Goal: Information Seeking & Learning: Learn about a topic

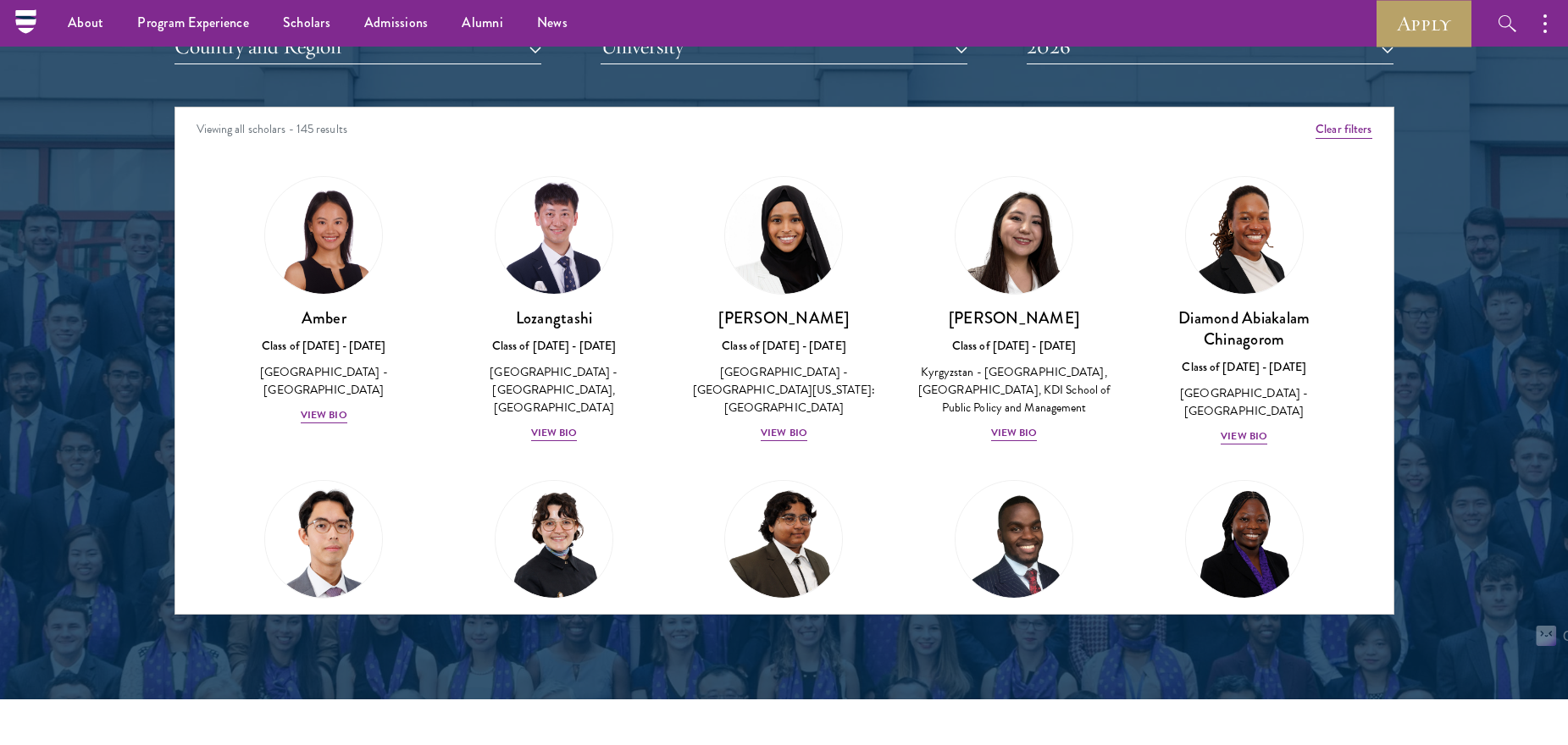
scroll to position [2142, 0]
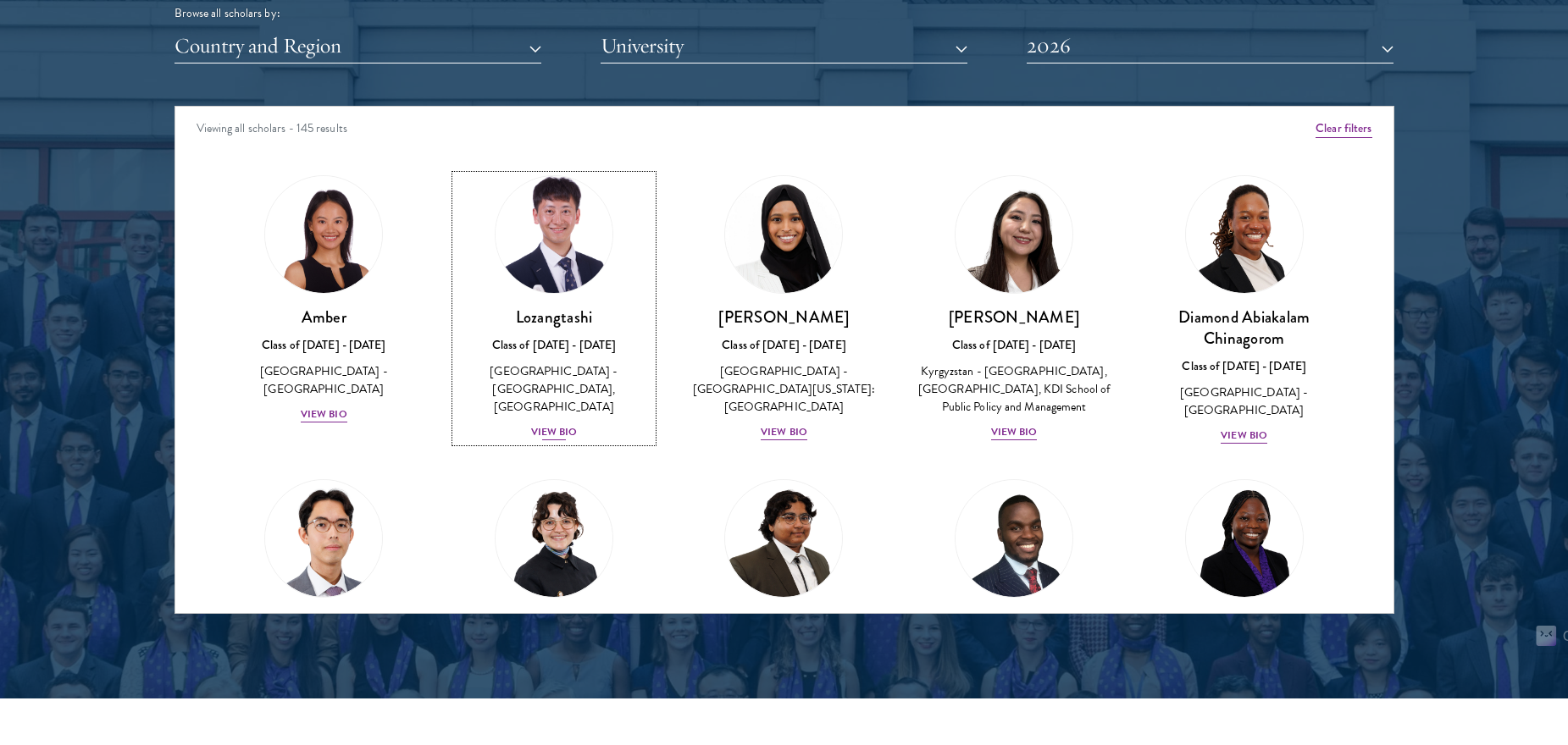
click at [561, 425] on div "View Bio" at bounding box center [555, 433] width 46 height 16
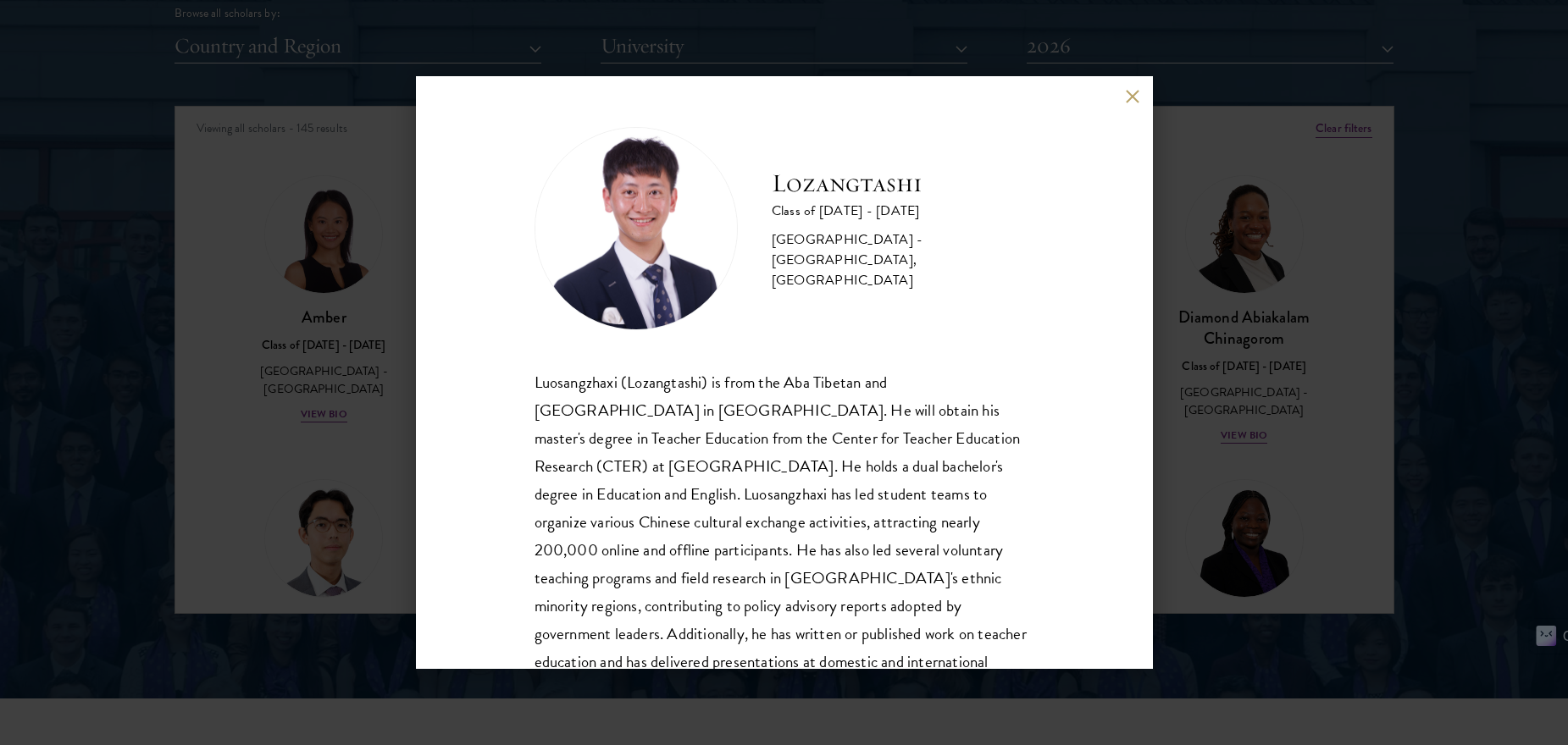
scroll to position [86, 0]
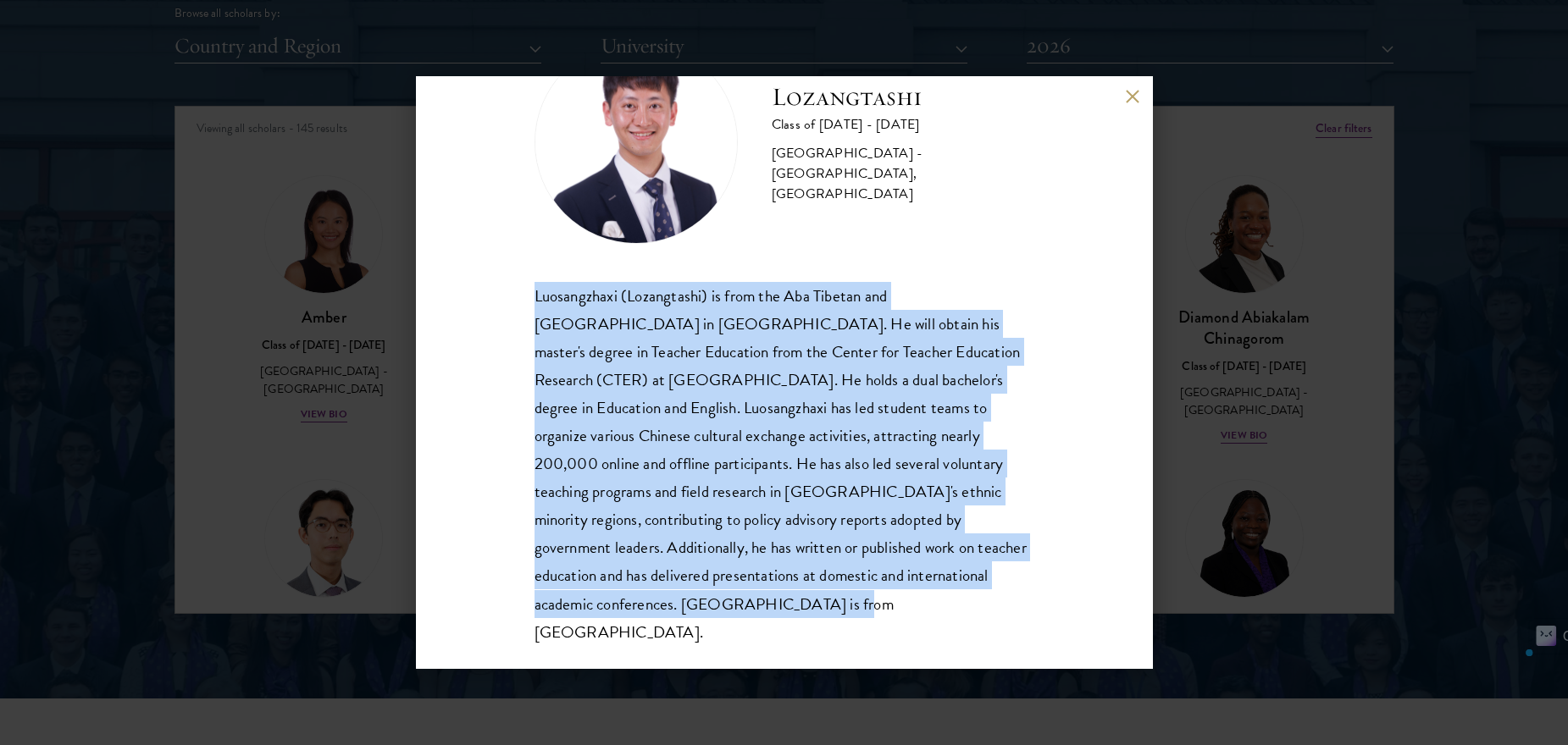
drag, startPoint x: 533, startPoint y: 297, endPoint x: 614, endPoint y: 619, distance: 332.0
click at [614, 619] on div "Lozangtashi Class of [DATE] - [DATE] [GEOGRAPHIC_DATA] - [GEOGRAPHIC_DATA], [GE…" at bounding box center [784, 373] width 737 height 593
copy div "Luosangzhaxi (Lozangtashi) is from the Aba Tibetan and [GEOGRAPHIC_DATA] in [GE…"
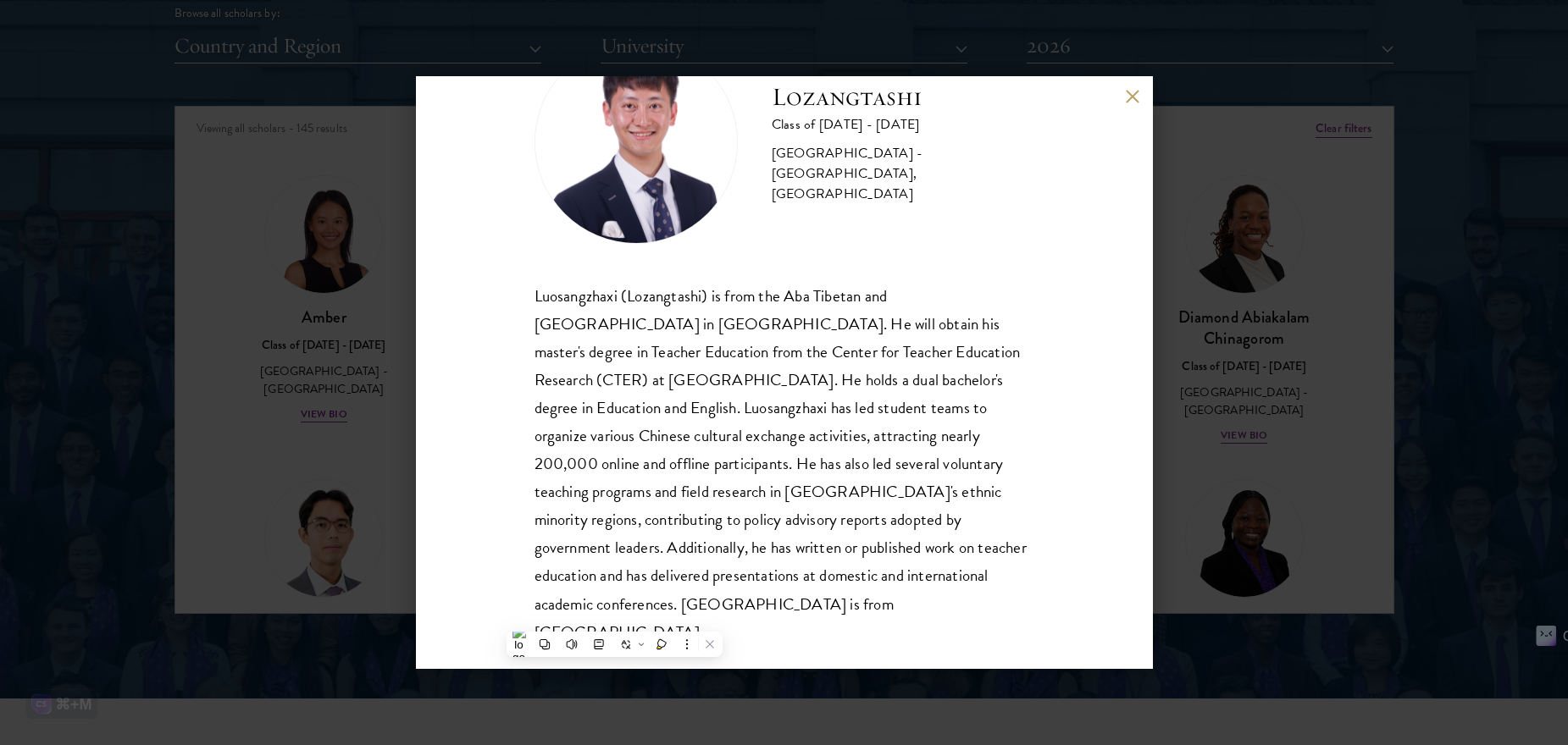
click at [1323, 511] on div "Lozangtashi Class of [DATE] - [DATE] [GEOGRAPHIC_DATA] - [GEOGRAPHIC_DATA], [GE…" at bounding box center [784, 372] width 1568 height 745
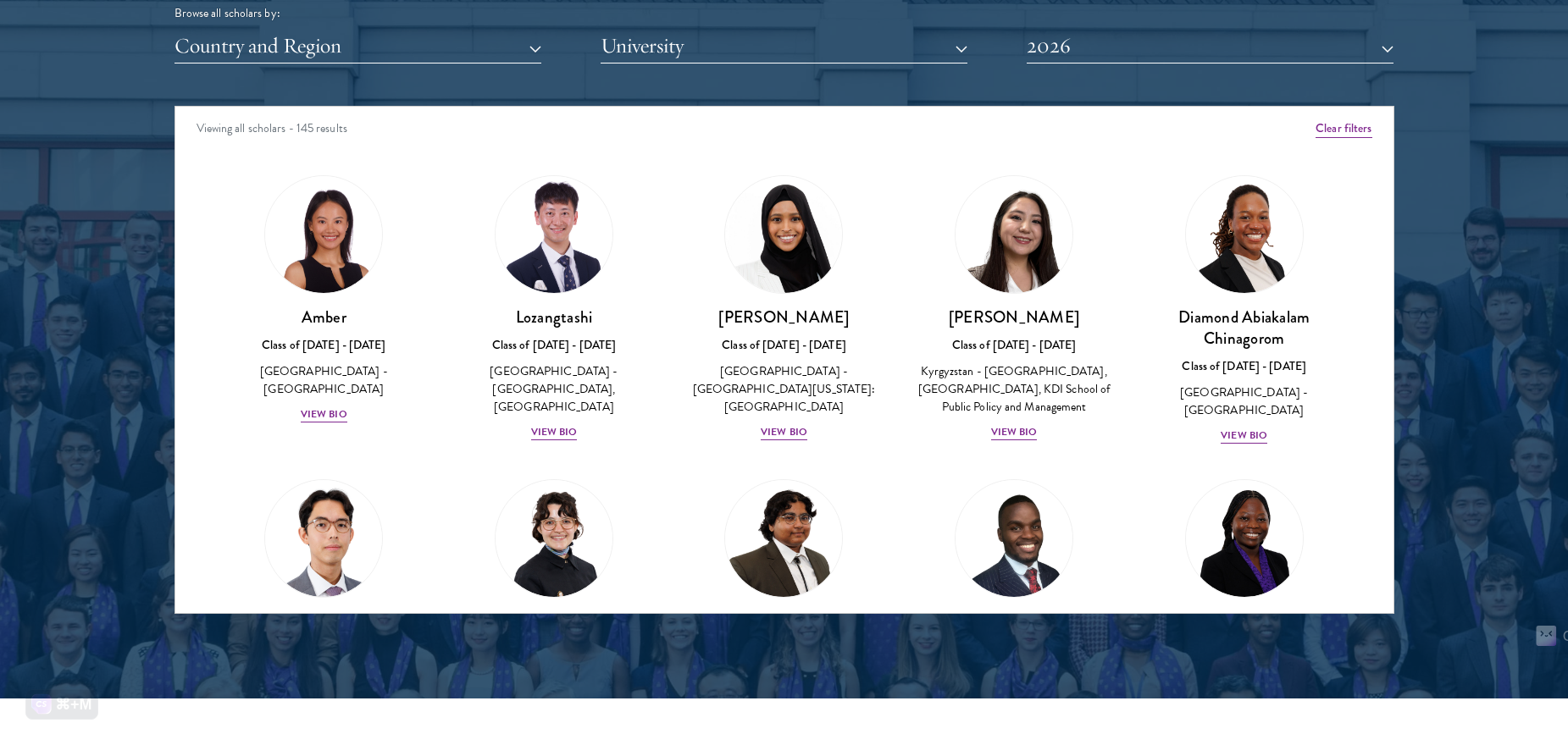
click at [1428, 458] on div at bounding box center [784, 183] width 1568 height 1031
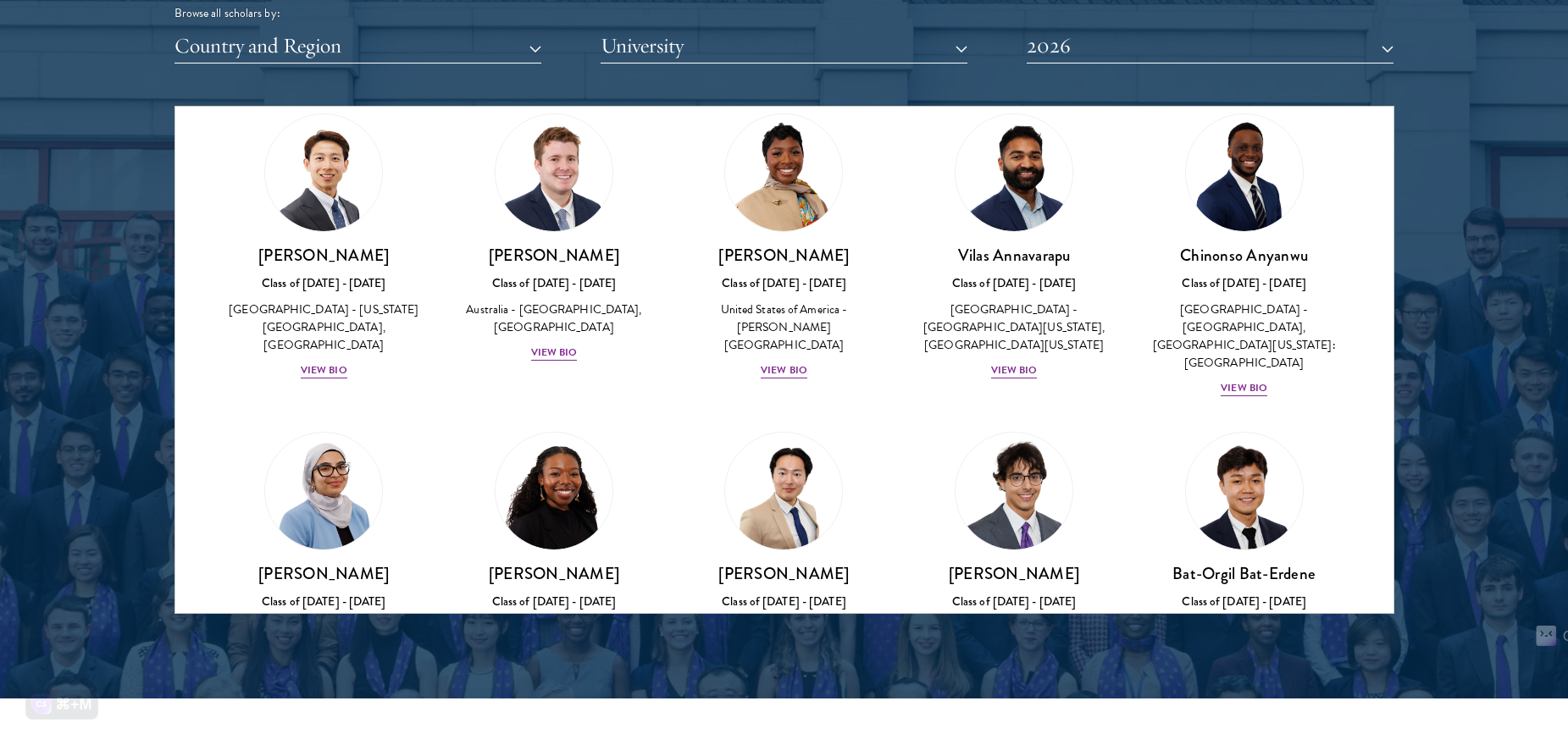
scroll to position [663, 0]
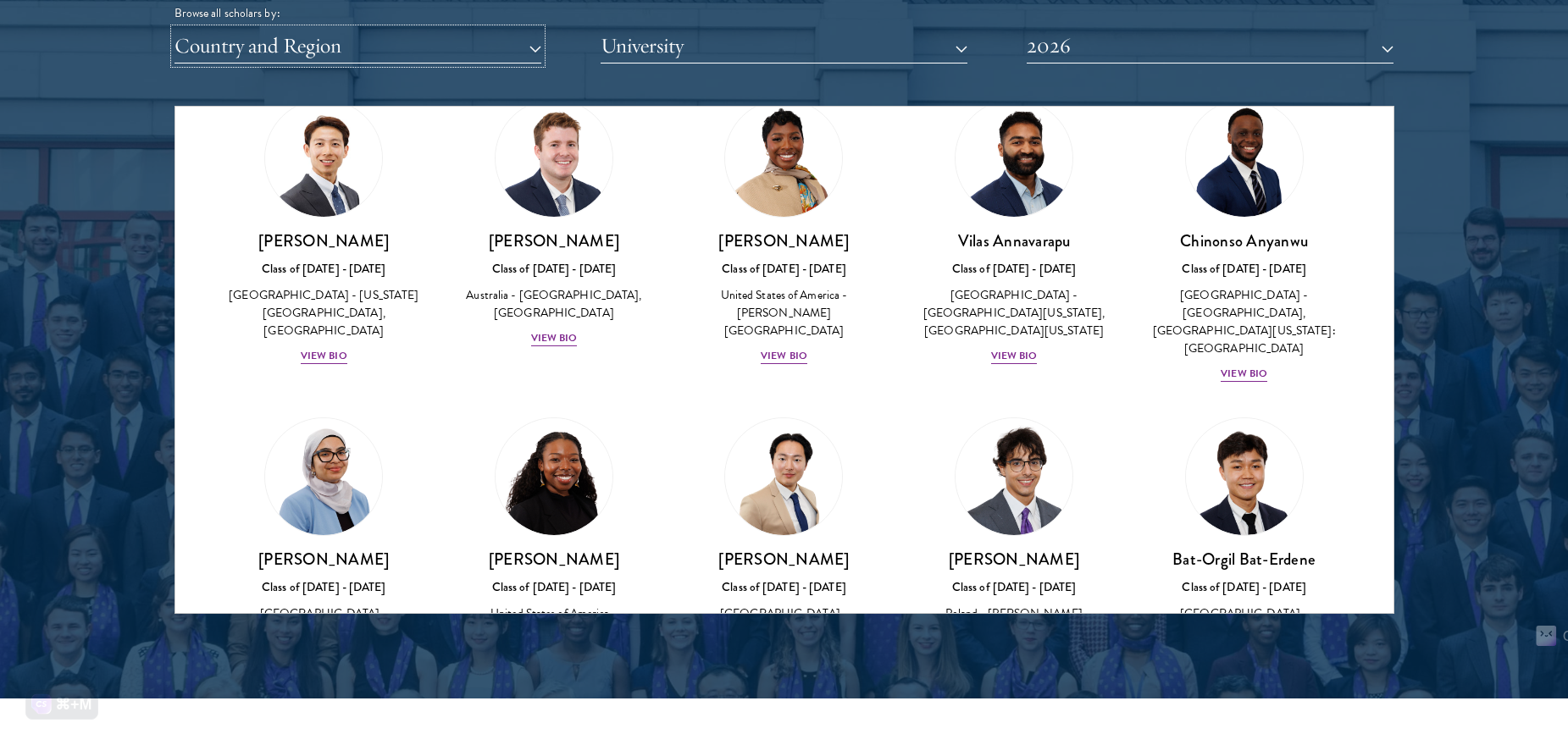
click at [324, 50] on button "Country and Region" at bounding box center [358, 45] width 367 height 35
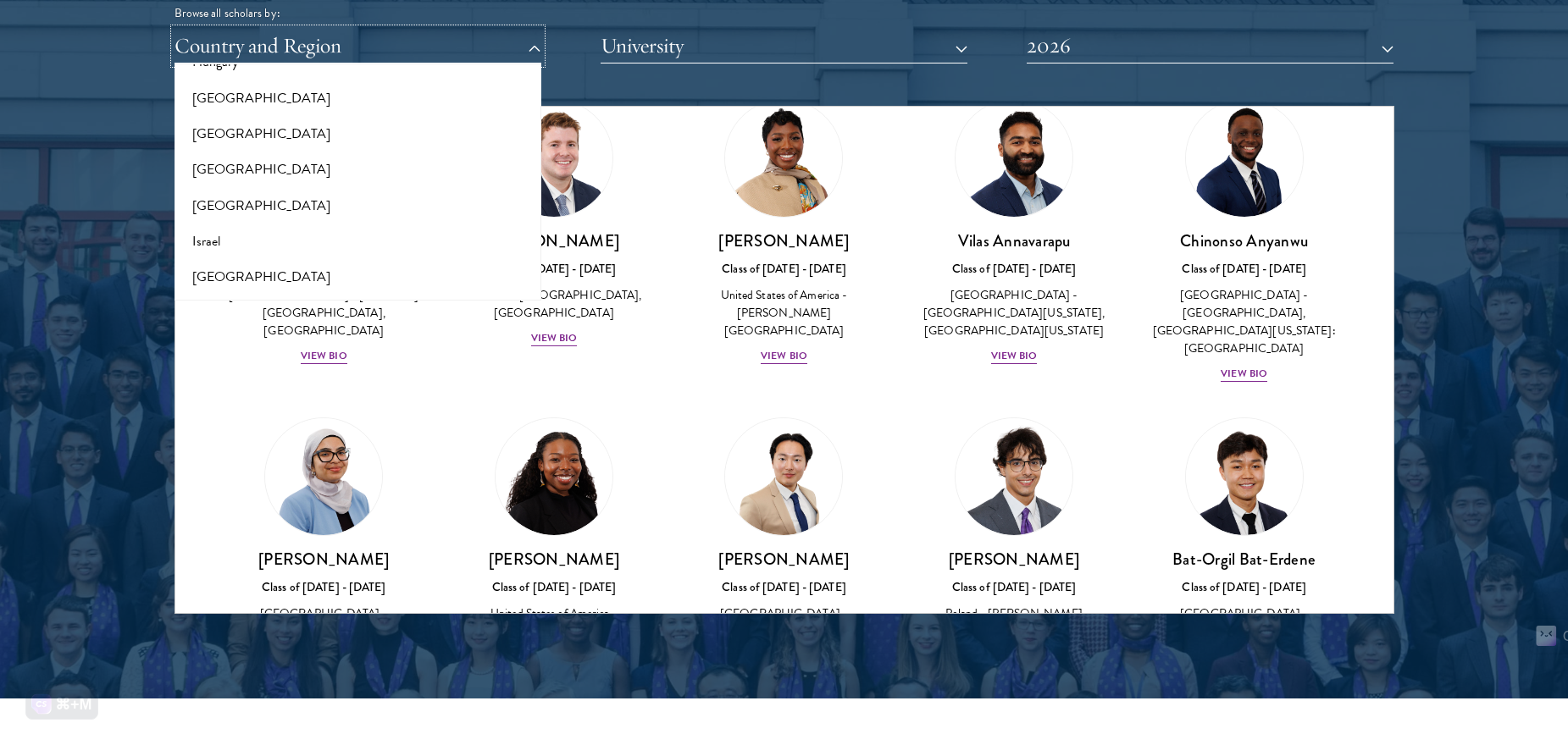
scroll to position [1684, 0]
click at [394, 192] on button "[GEOGRAPHIC_DATA]" at bounding box center [358, 206] width 357 height 36
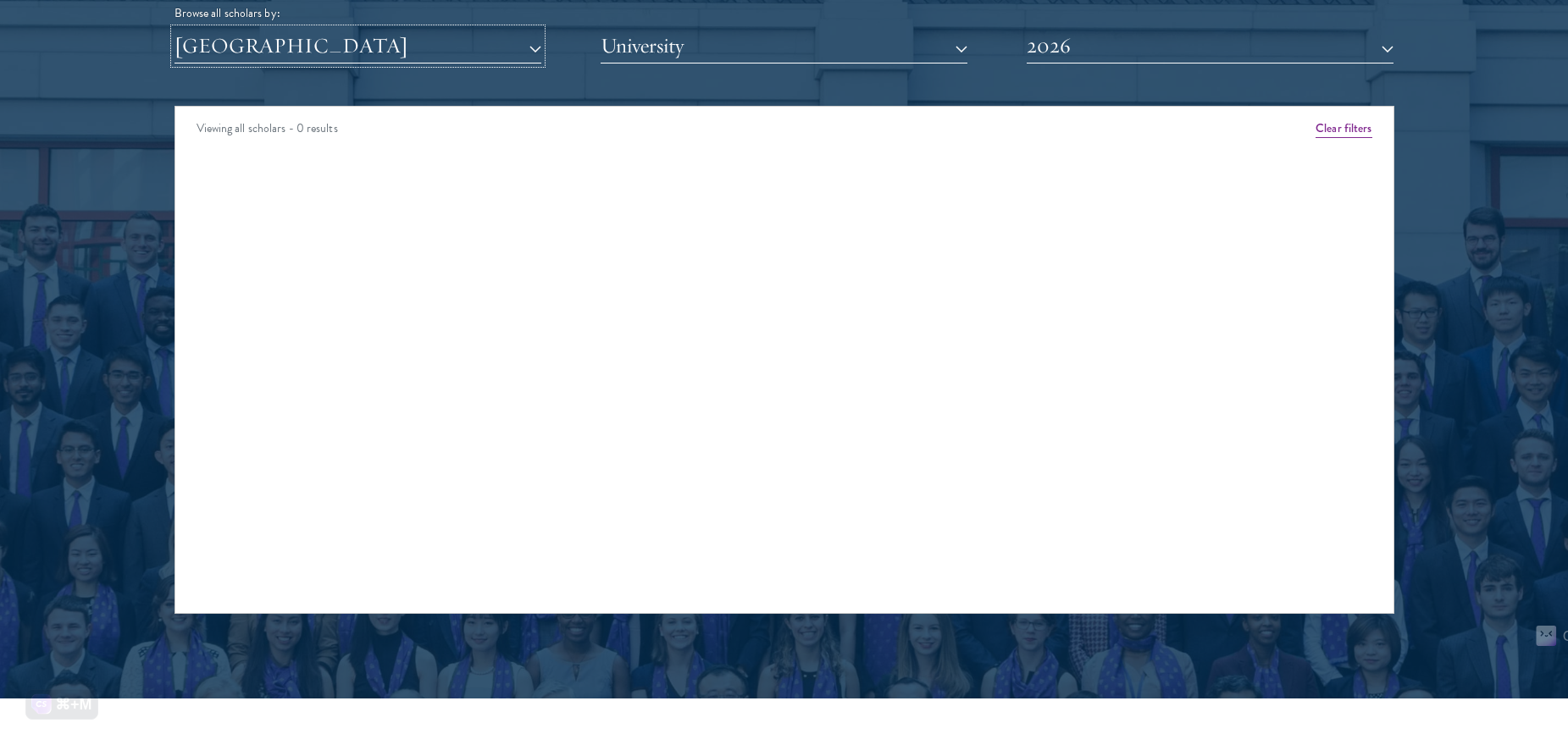
click at [509, 42] on button "[GEOGRAPHIC_DATA]" at bounding box center [358, 45] width 367 height 35
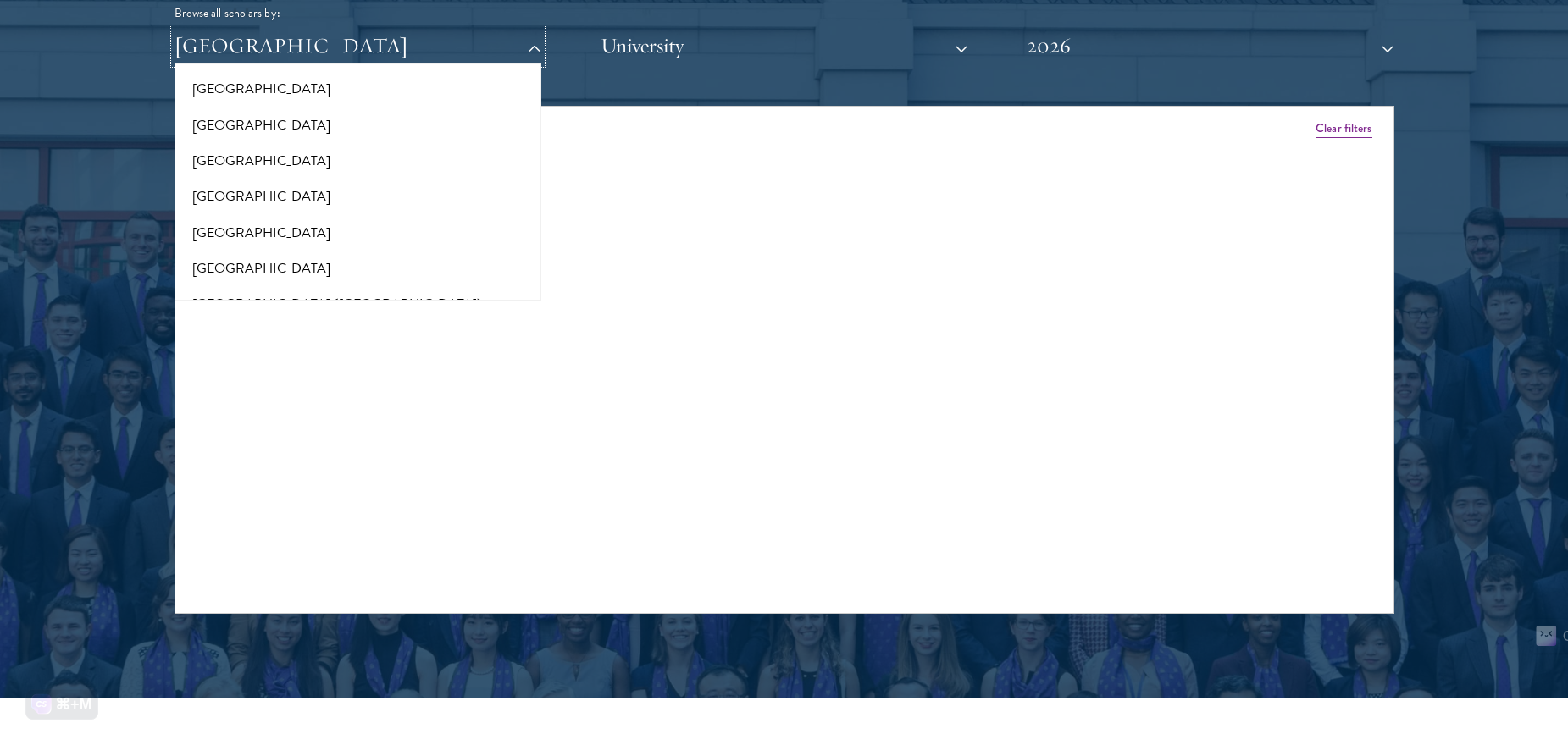
scroll to position [1929, 0]
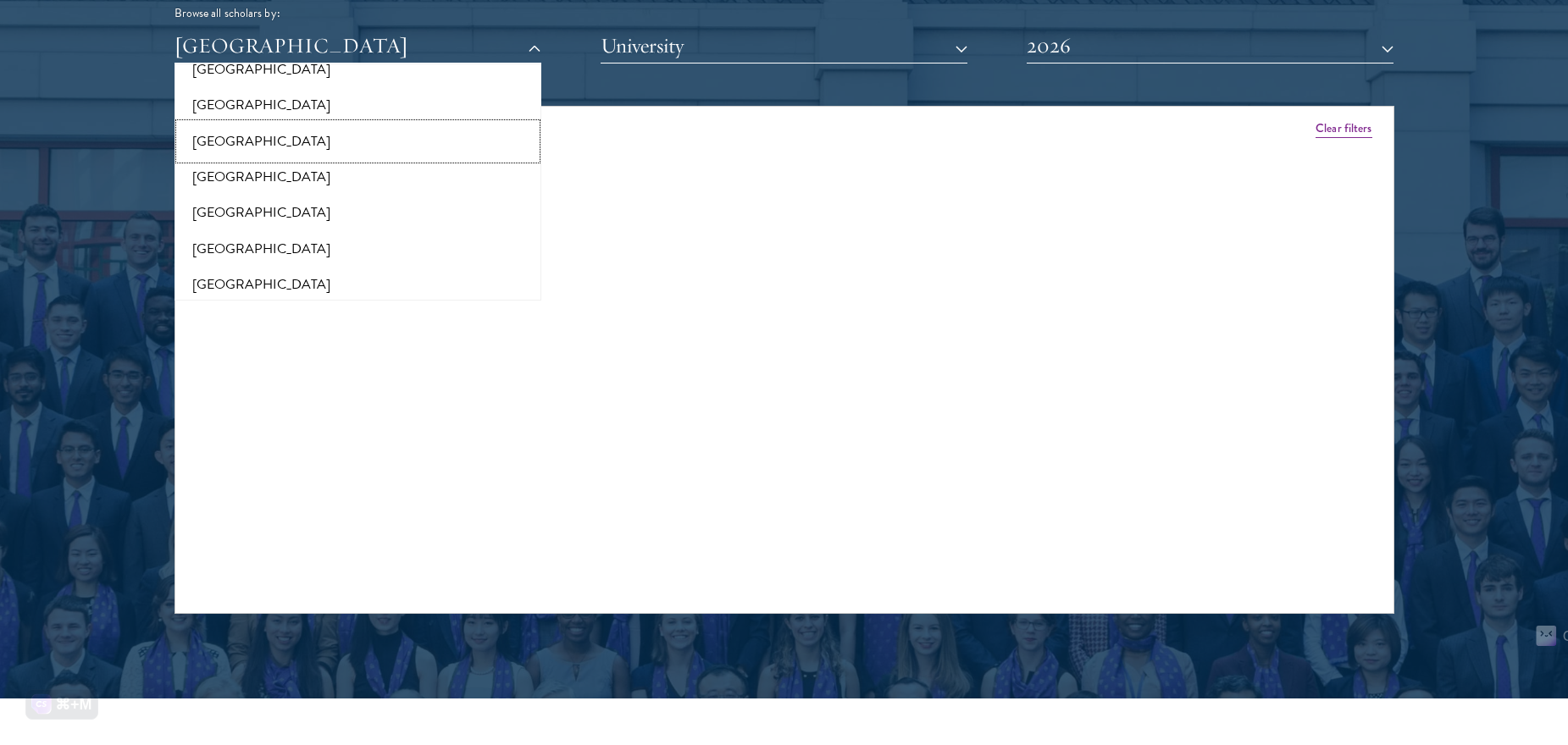
click at [229, 139] on button "[GEOGRAPHIC_DATA]" at bounding box center [358, 142] width 357 height 36
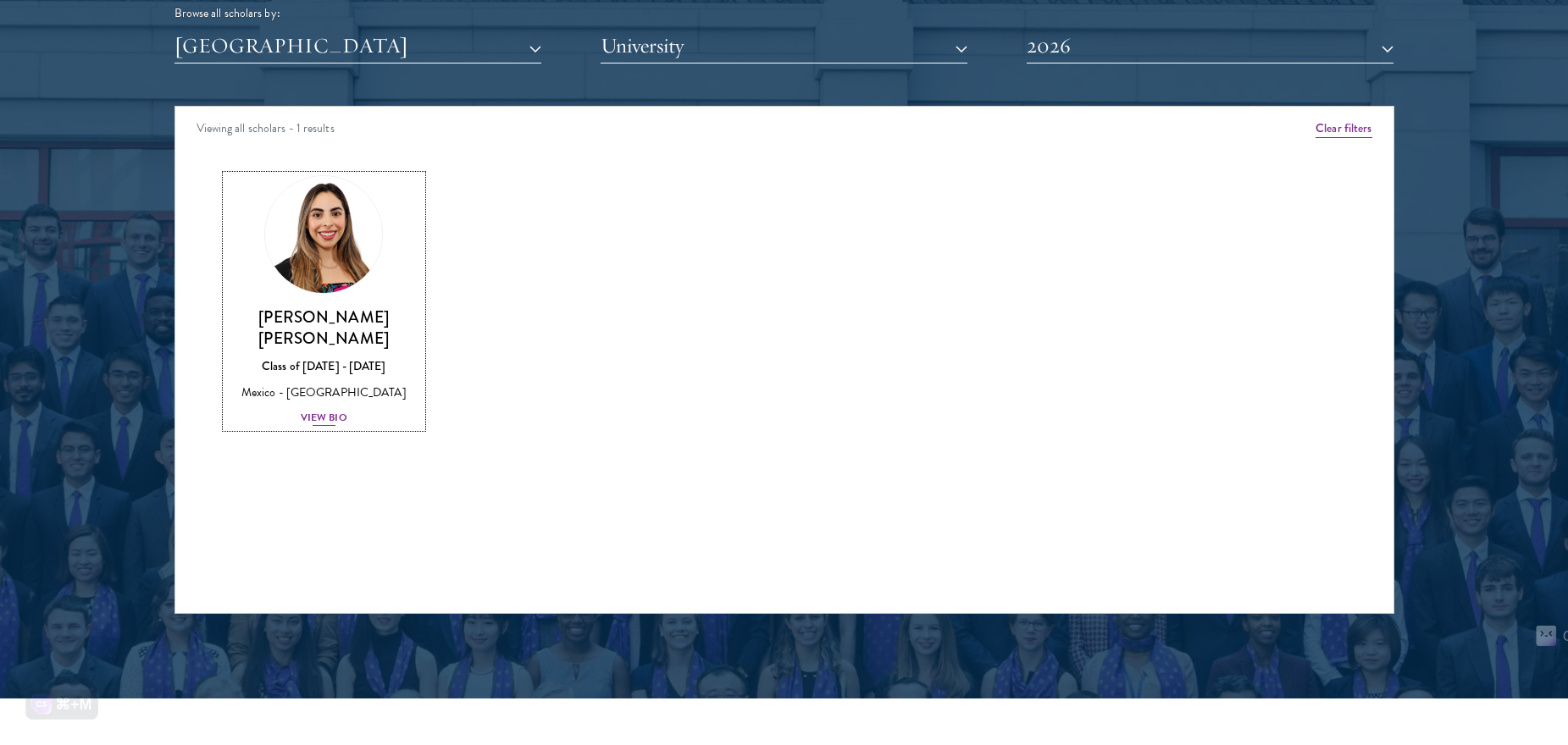
click at [356, 385] on div "Mexico - [GEOGRAPHIC_DATA]" at bounding box center [324, 393] width 197 height 18
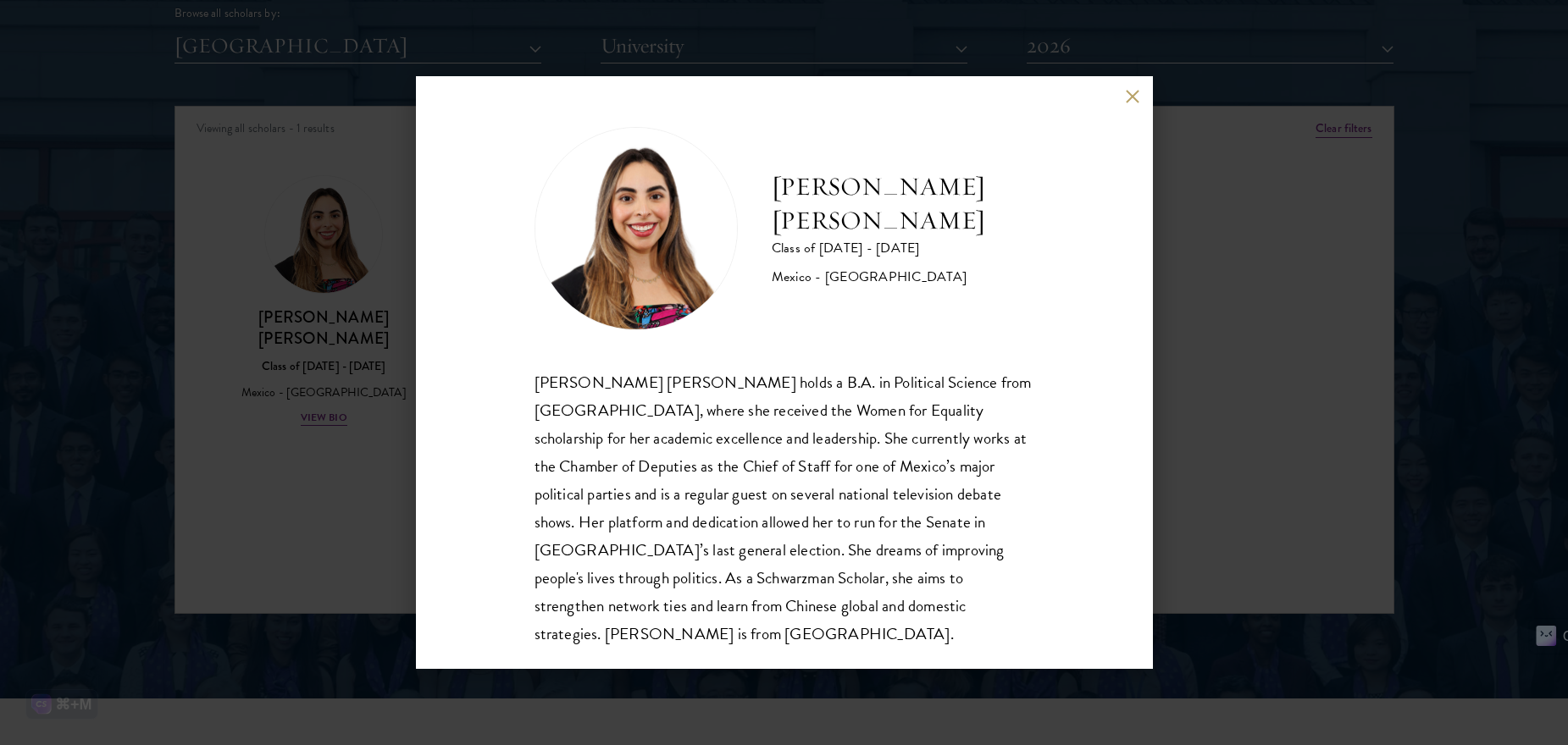
scroll to position [29, 0]
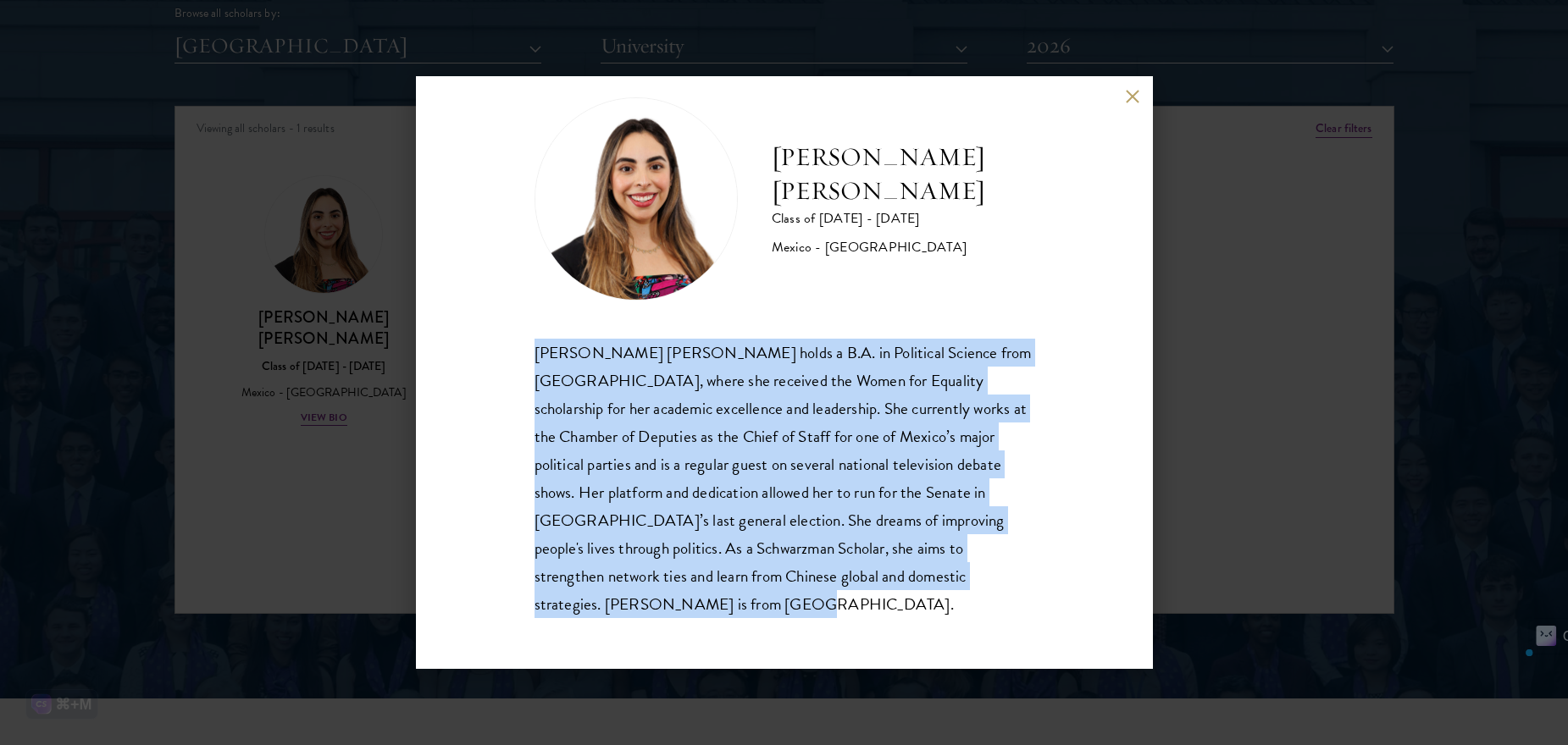
drag, startPoint x: 532, startPoint y: 352, endPoint x: 817, endPoint y: 629, distance: 397.4
click at [817, 629] on div "[PERSON_NAME] [PERSON_NAME] Class of [DATE] - [DATE] [GEOGRAPHIC_DATA] - [GEOGR…" at bounding box center [784, 373] width 737 height 593
copy div "[PERSON_NAME] [PERSON_NAME] holds a B.A. in Political Science from [GEOGRAPHIC_…"
click at [985, 318] on div "[PERSON_NAME] [PERSON_NAME] Class of [DATE] - [DATE] [GEOGRAPHIC_DATA] - [GEOGR…" at bounding box center [784, 357] width 500 height 521
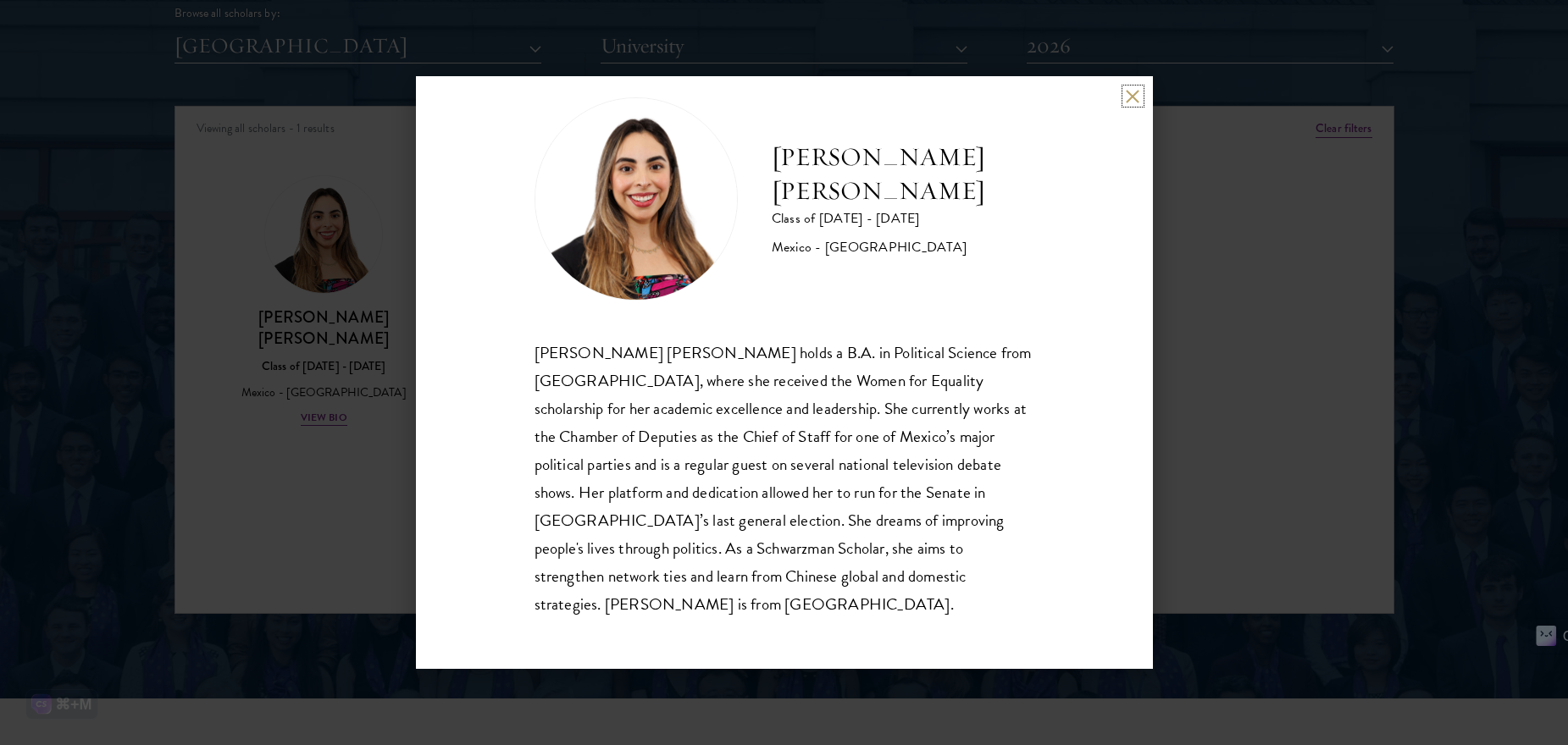
click at [1127, 95] on button at bounding box center [1133, 96] width 14 height 14
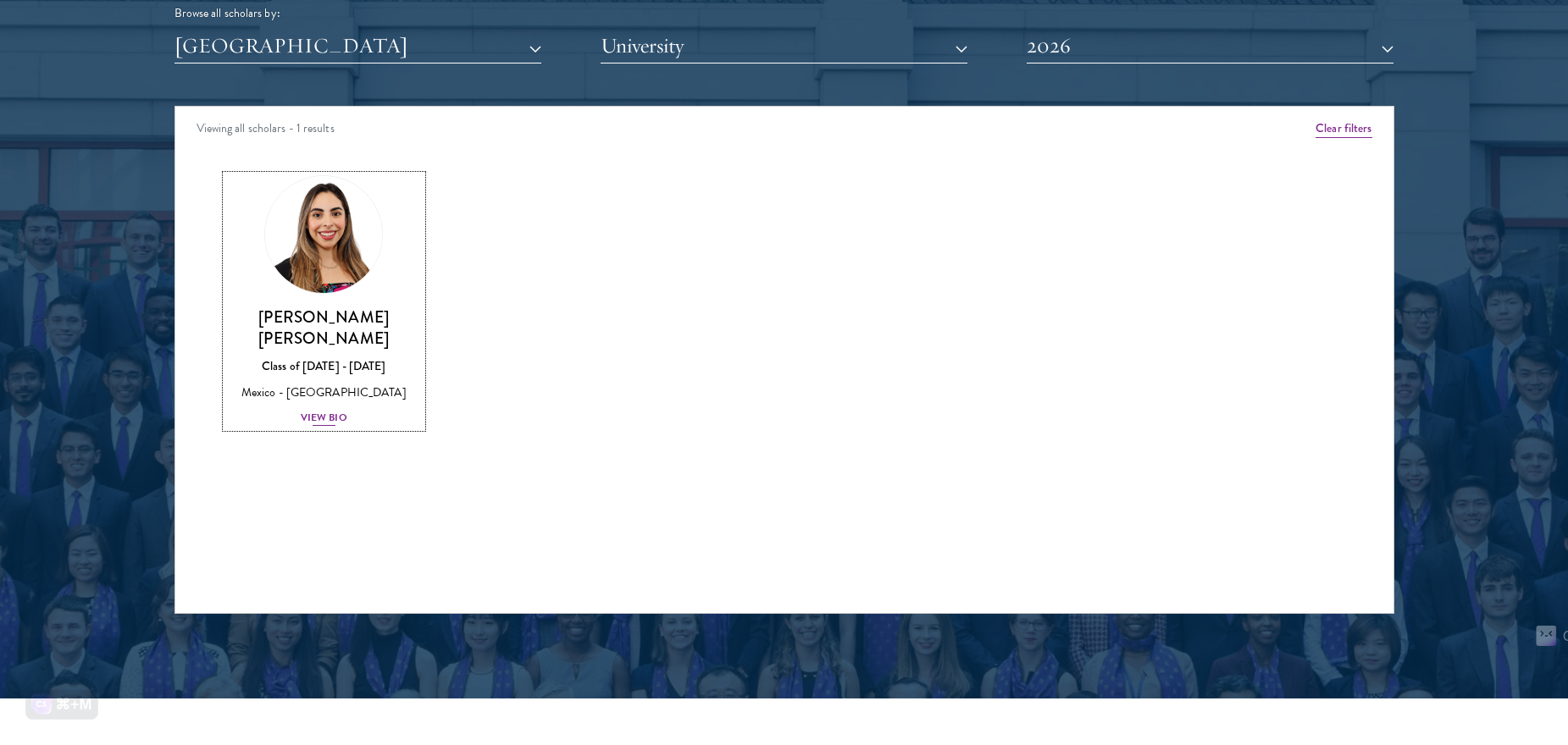
click at [378, 250] on img at bounding box center [323, 234] width 129 height 129
